Goal: Purchase product/service

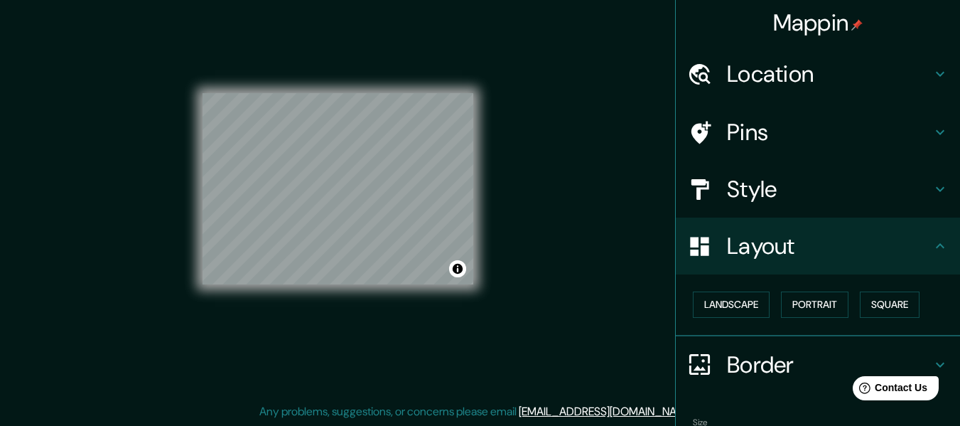
scroll to position [85, 0]
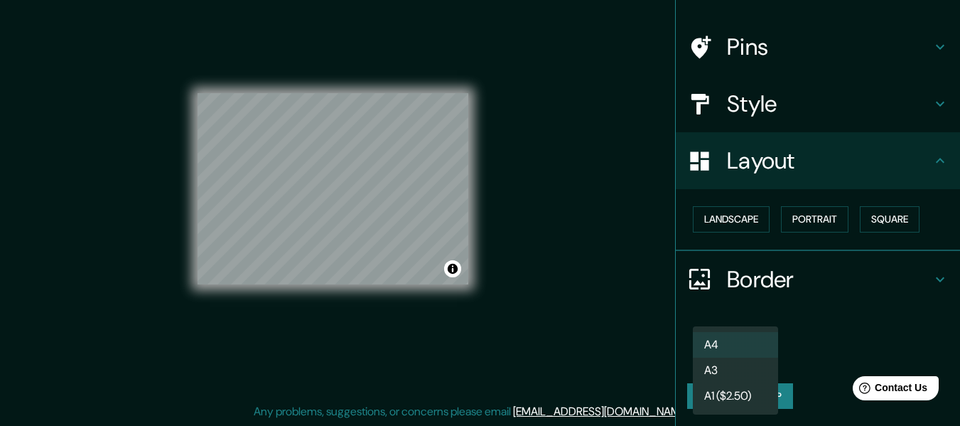
click at [734, 358] on body "Mappin Location Pins Style Layout Landscape Portrait Square Border Choose a bor…" at bounding box center [480, 187] width 960 height 426
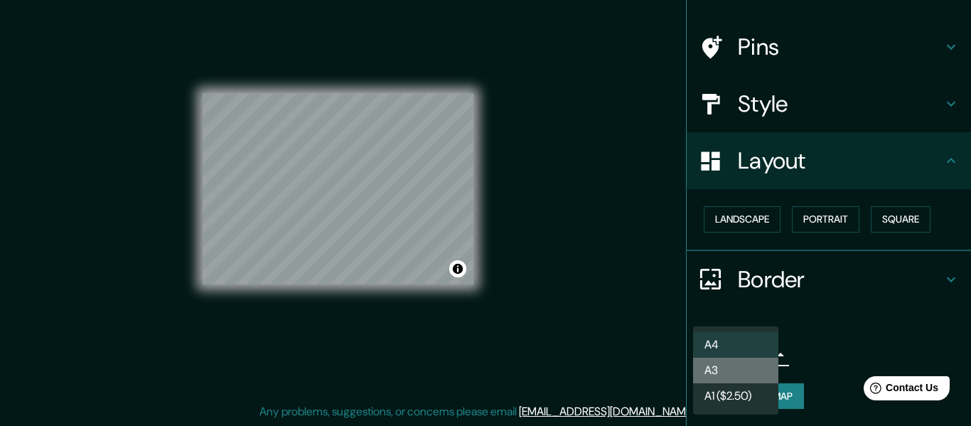
click at [726, 369] on li "A3" at bounding box center [735, 371] width 85 height 26
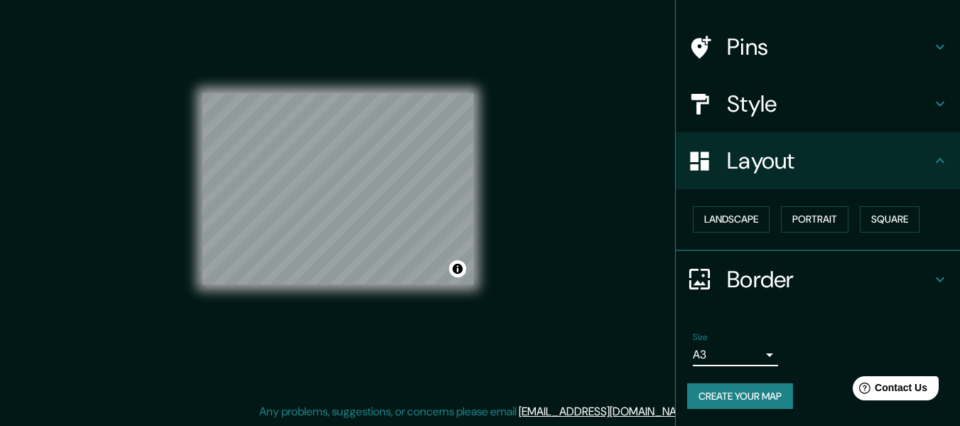
click at [765, 402] on button "Create your map" at bounding box center [740, 396] width 106 height 26
click at [744, 118] on h4 "Style" at bounding box center [829, 104] width 205 height 28
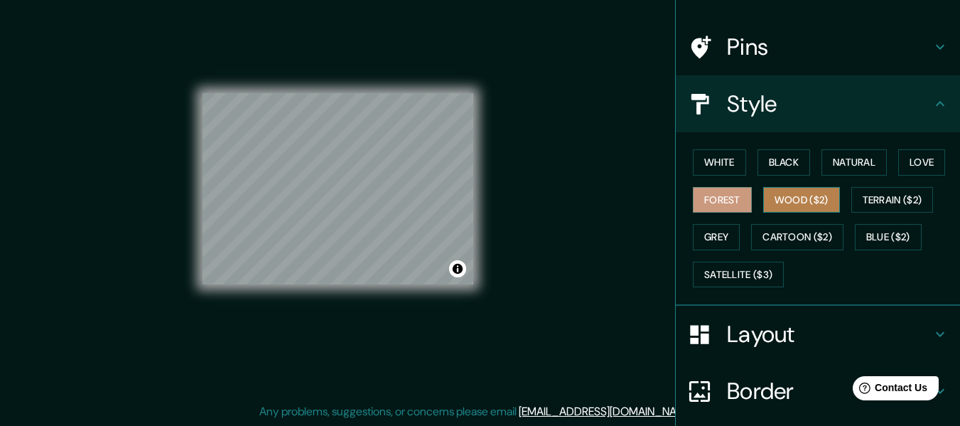
click at [785, 197] on button "Wood ($2)" at bounding box center [801, 200] width 77 height 26
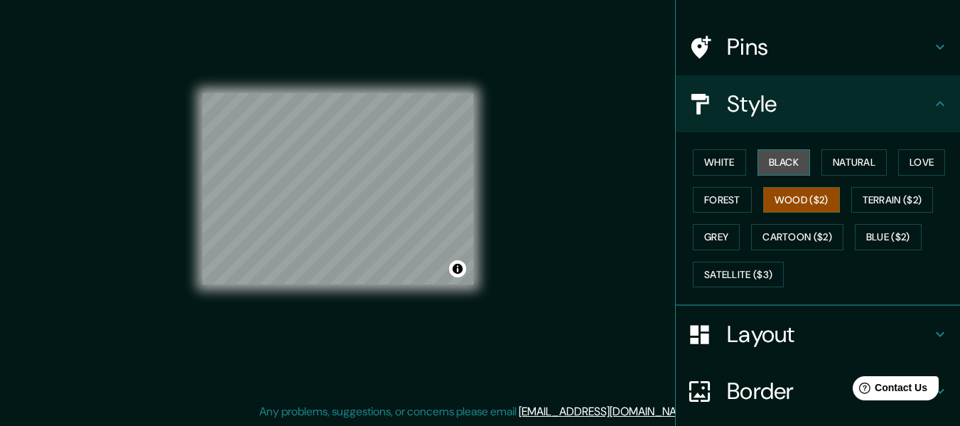
click at [778, 173] on button "Black" at bounding box center [784, 162] width 53 height 26
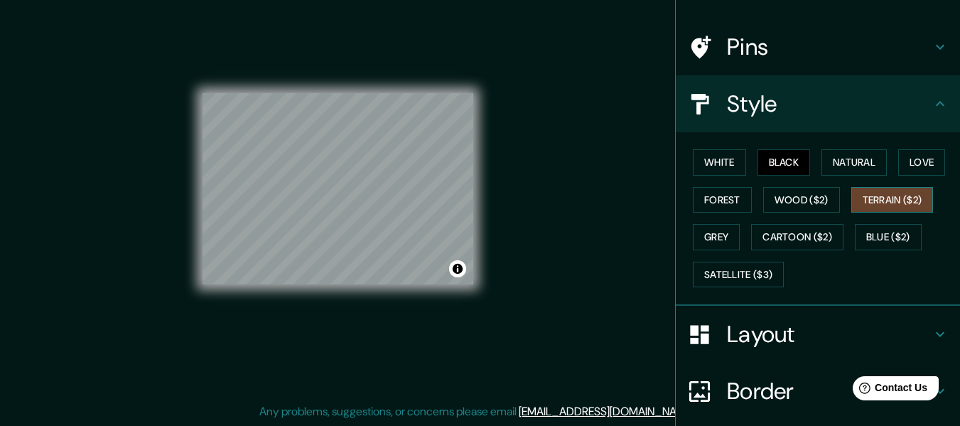
click at [871, 205] on button "Terrain ($2)" at bounding box center [892, 200] width 82 height 26
click at [812, 232] on button "Cartoon ($2)" at bounding box center [797, 237] width 92 height 26
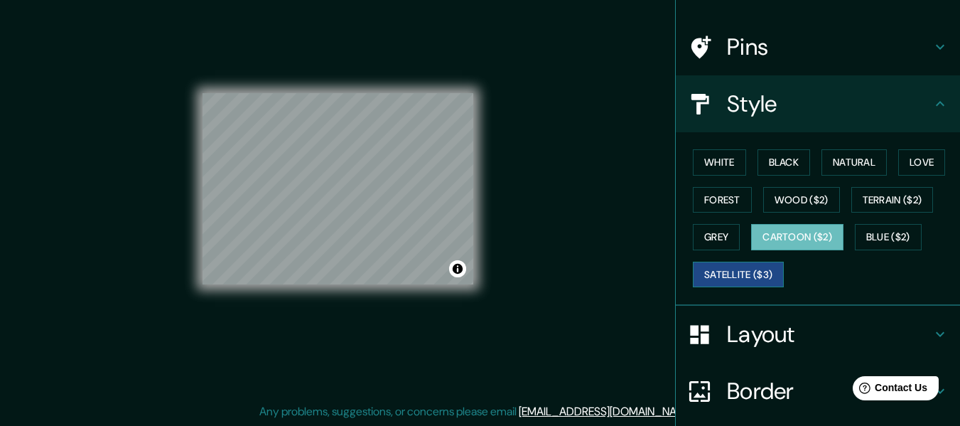
click at [757, 270] on button "Satellite ($3)" at bounding box center [738, 275] width 91 height 26
